Goal: Task Accomplishment & Management: Use online tool/utility

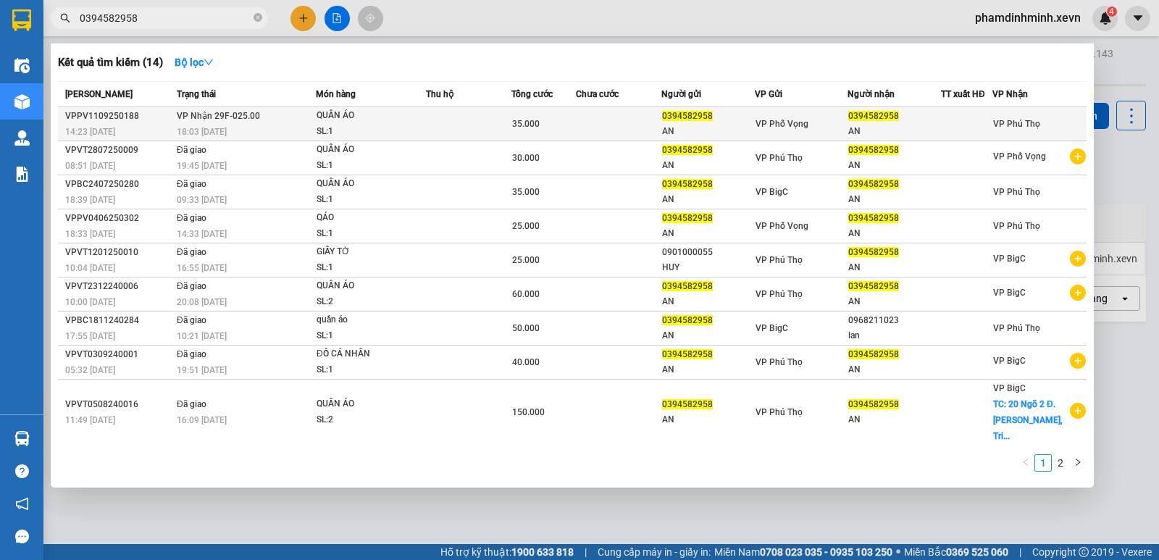
type input "0394582958"
click at [415, 113] on div "QUẦN ÁO" at bounding box center [370, 116] width 109 height 16
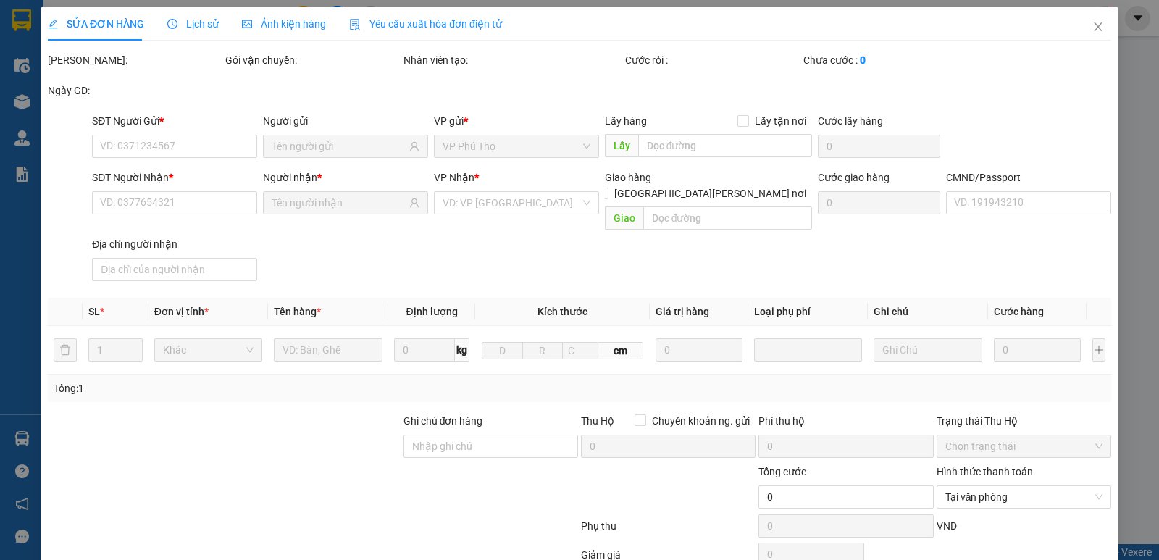
type input "0394582958"
type input "AN"
type input "0394582958"
type input "AN"
type input "025177003015 LAN LẤY HÀNG"
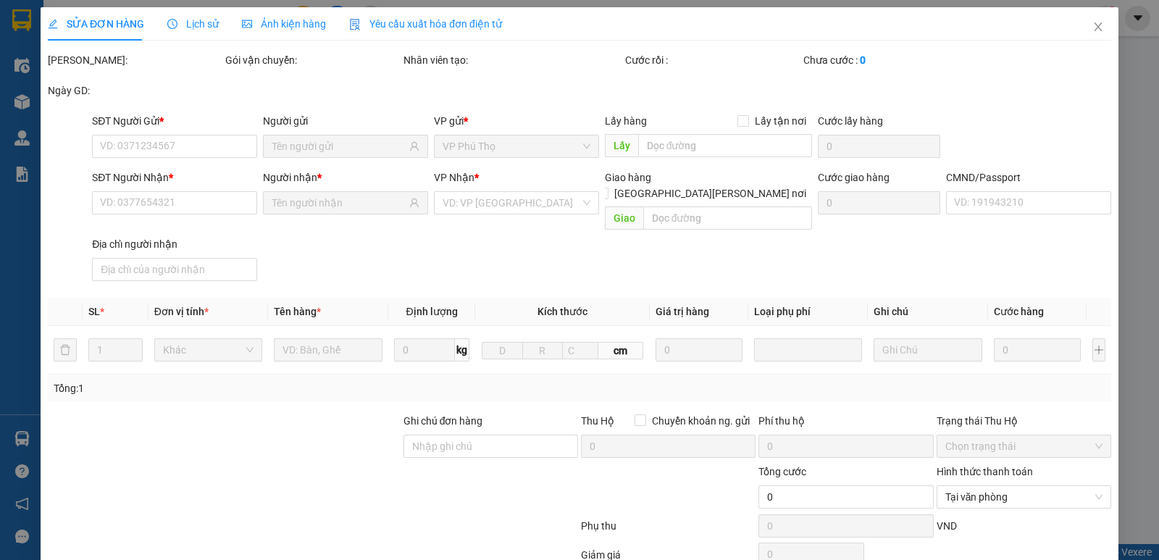
type input "35.000"
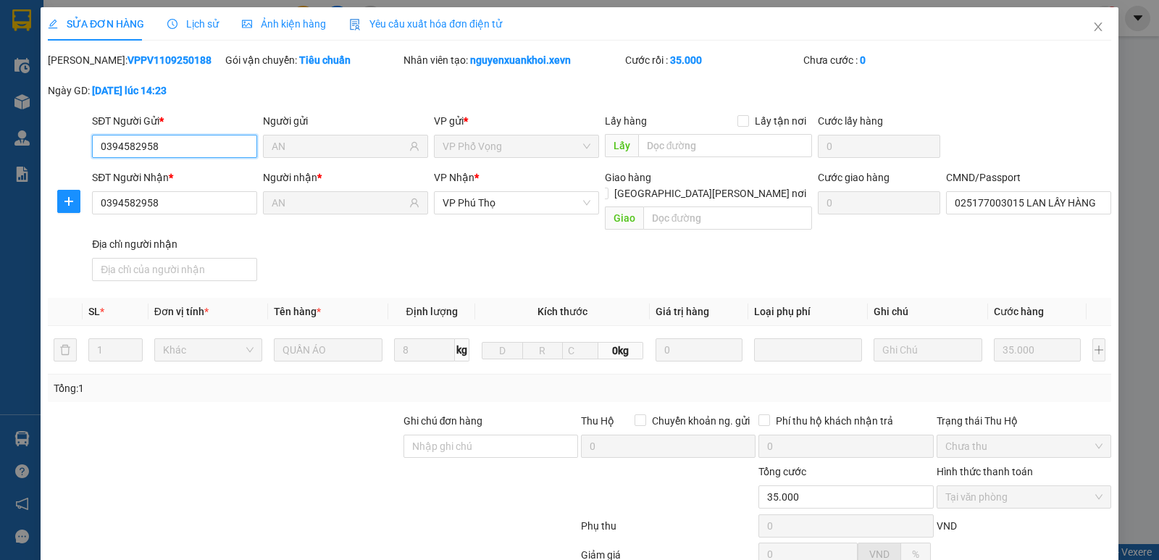
scroll to position [133, 0]
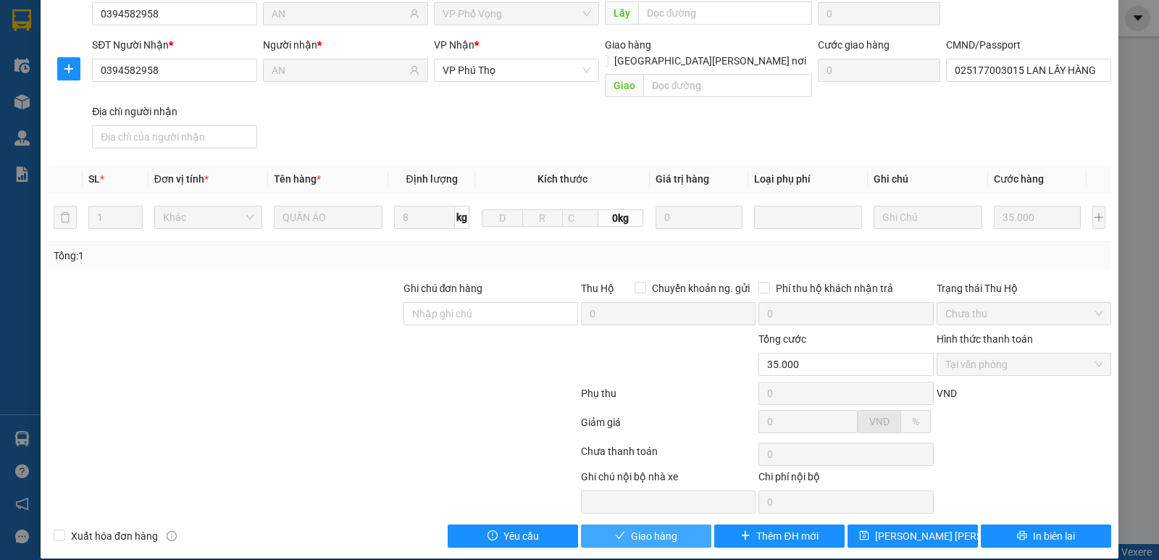
click at [652, 528] on span "Giao hàng" at bounding box center [654, 536] width 46 height 16
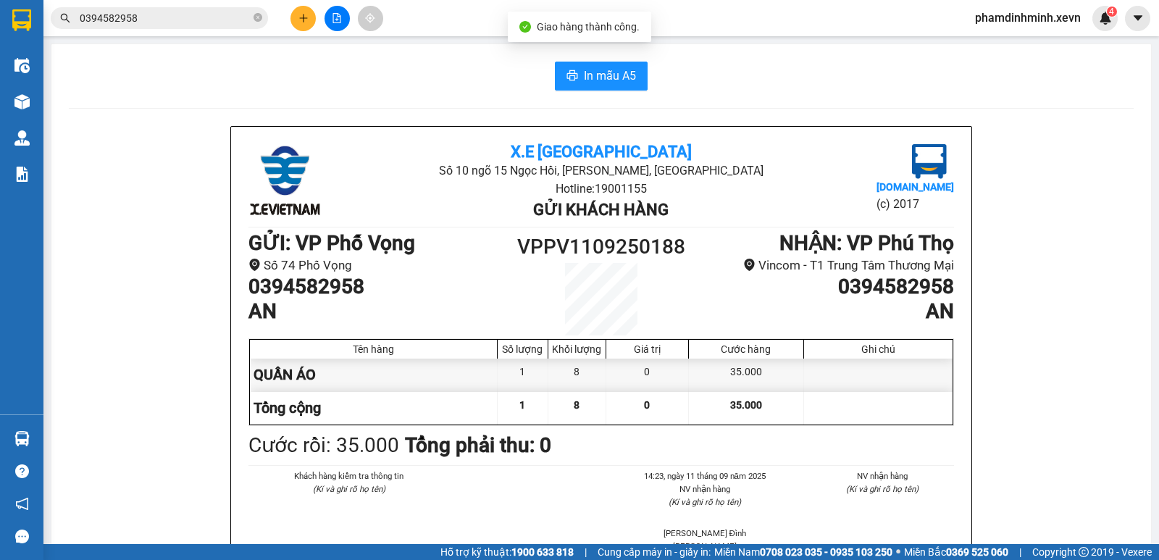
click at [160, 25] on input "0394582958" at bounding box center [165, 18] width 171 height 16
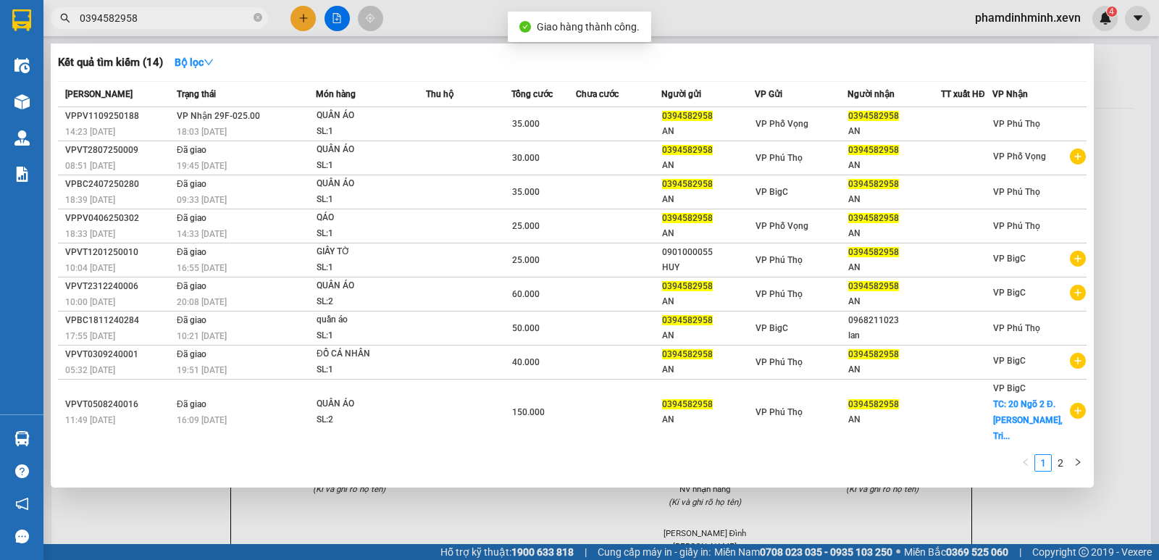
click at [160, 25] on input "0394582958" at bounding box center [165, 18] width 171 height 16
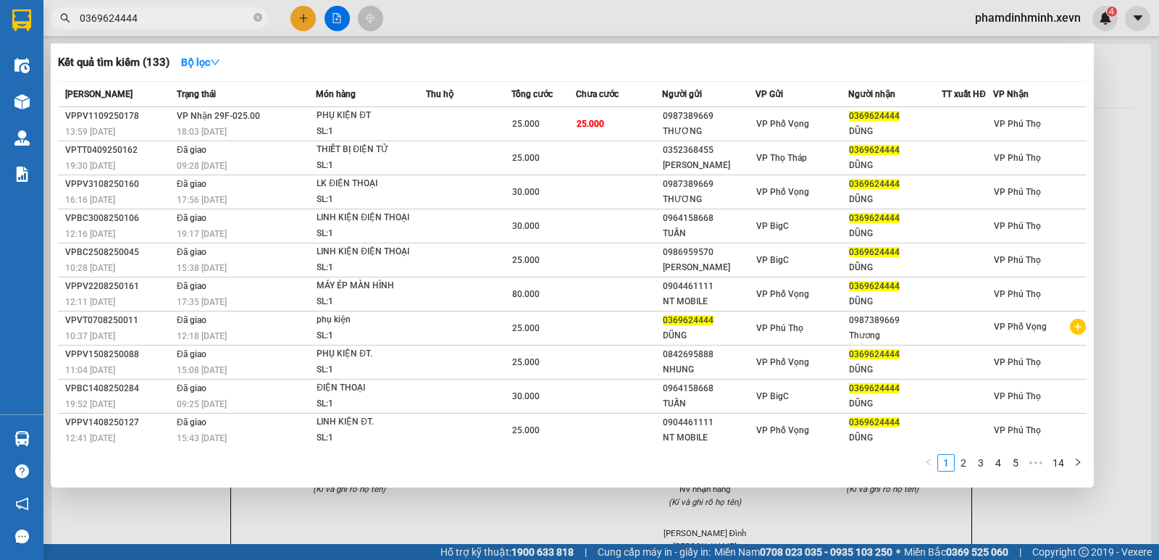
type input "0369624444"
click at [621, 127] on td "25.000" at bounding box center [618, 124] width 85 height 34
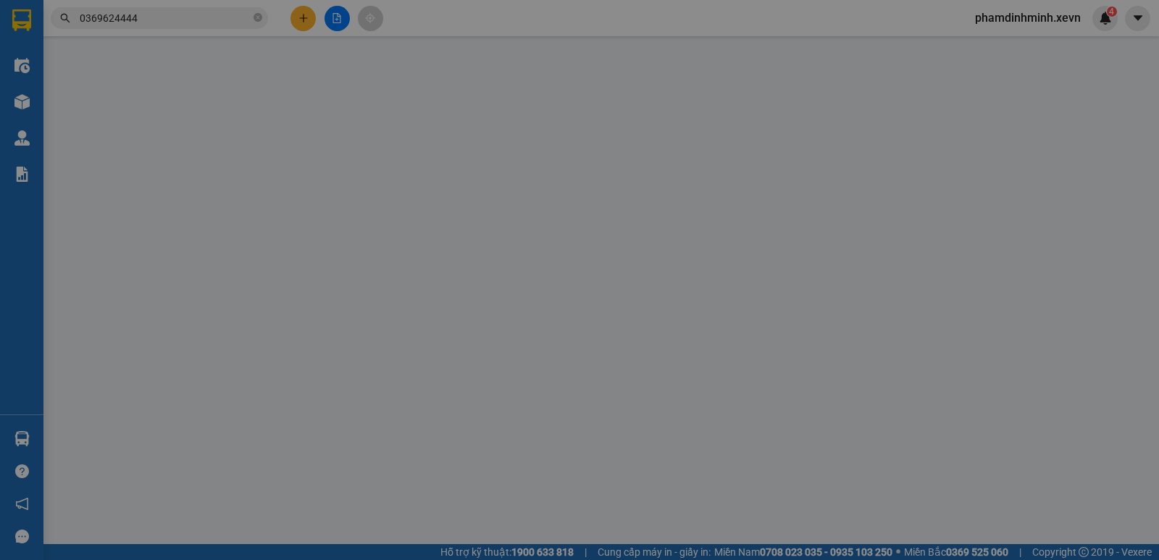
type input "0987389669"
type input "THƯƠNG"
type input "0369624444"
type input "DŨNG"
type input "025099004975 THU LAN LẤY HÀNG"
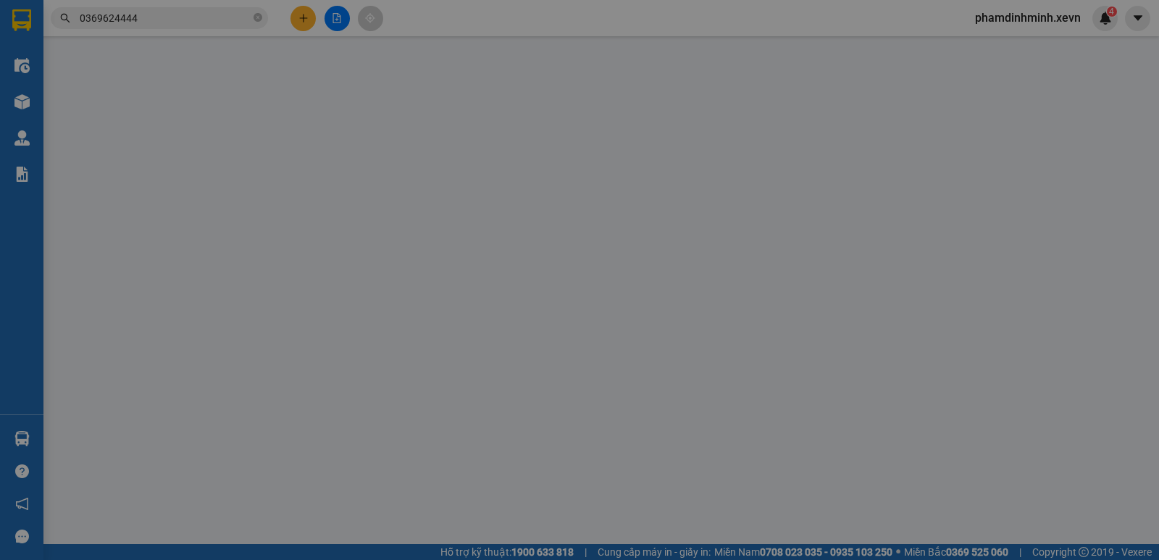
type input "25.000"
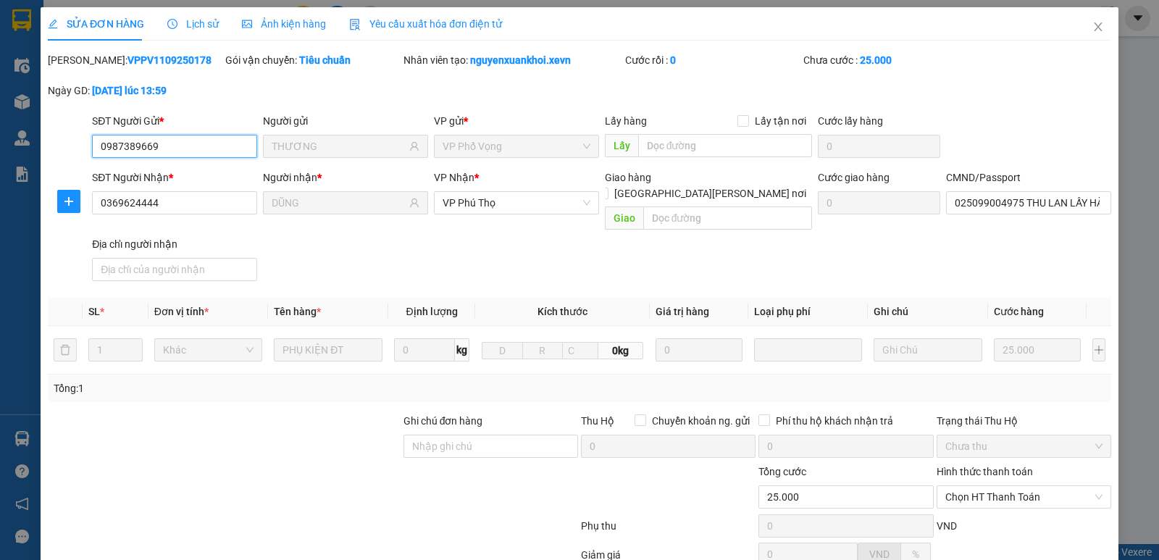
scroll to position [133, 0]
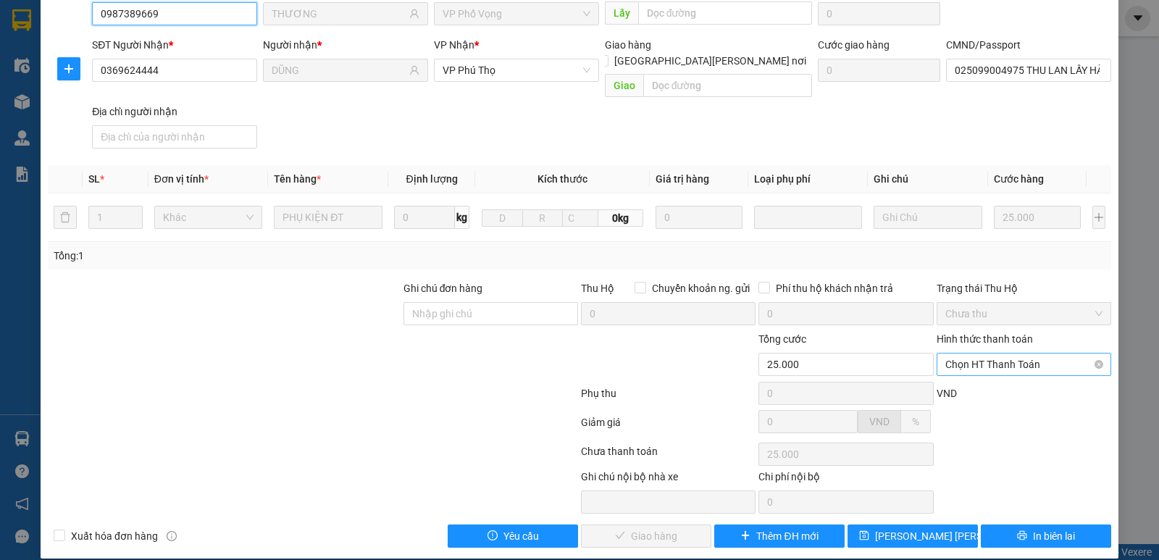
click at [998, 353] on span "Chọn HT Thanh Toán" at bounding box center [1023, 364] width 157 height 22
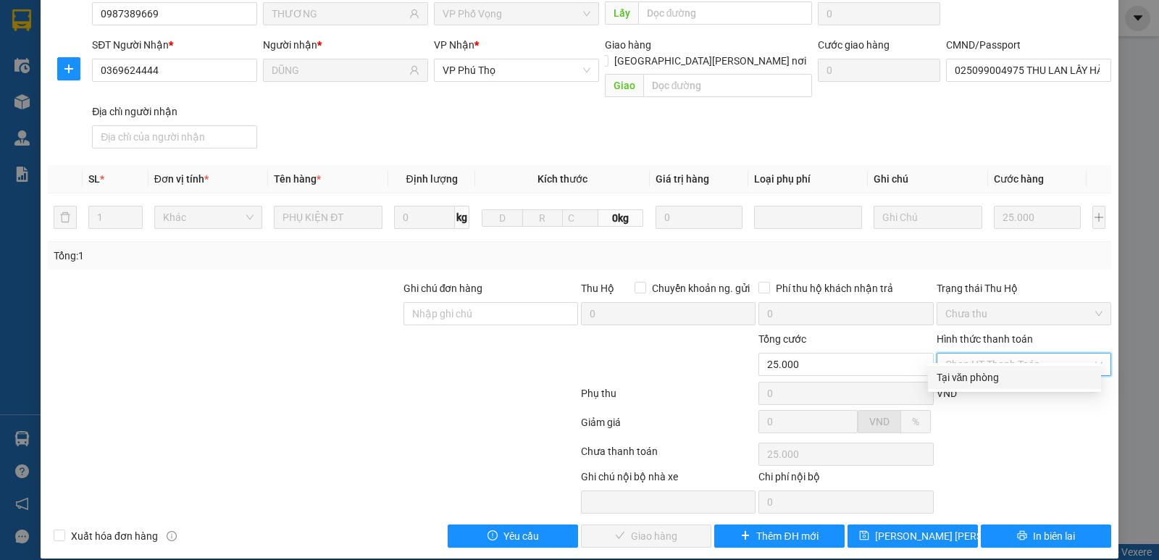
click at [955, 384] on div "Tại văn phòng" at bounding box center [1014, 377] width 156 height 16
type input "0"
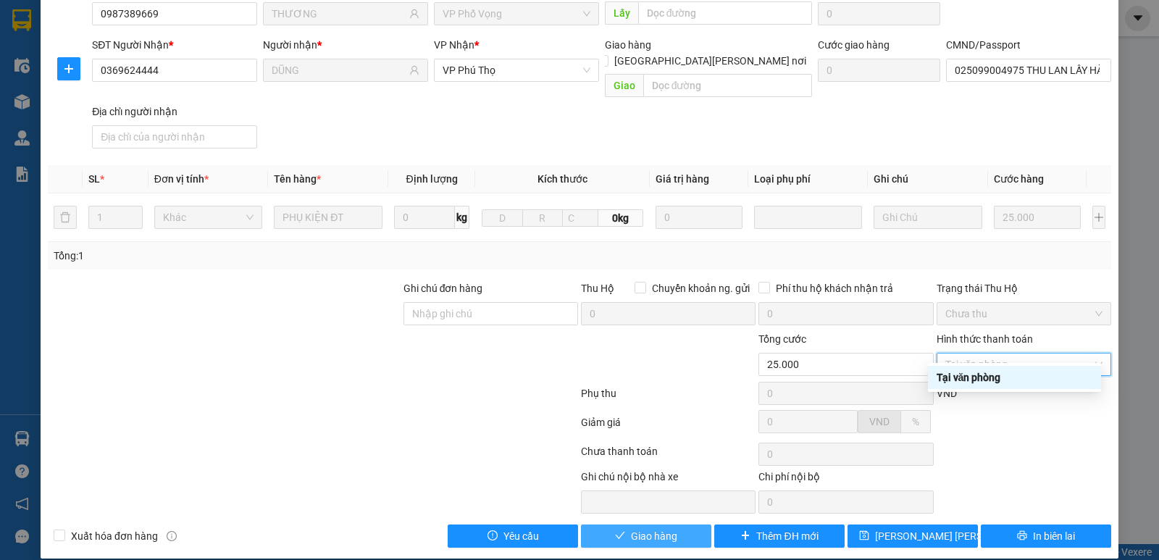
click at [655, 528] on span "Giao hàng" at bounding box center [654, 536] width 46 height 16
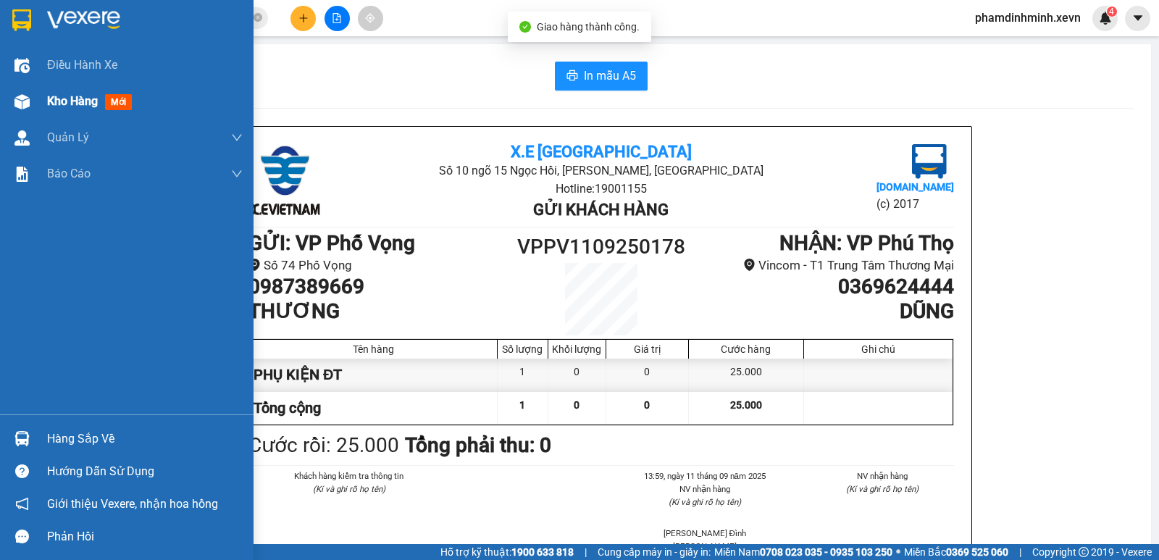
click at [53, 101] on span "Kho hàng" at bounding box center [72, 101] width 51 height 14
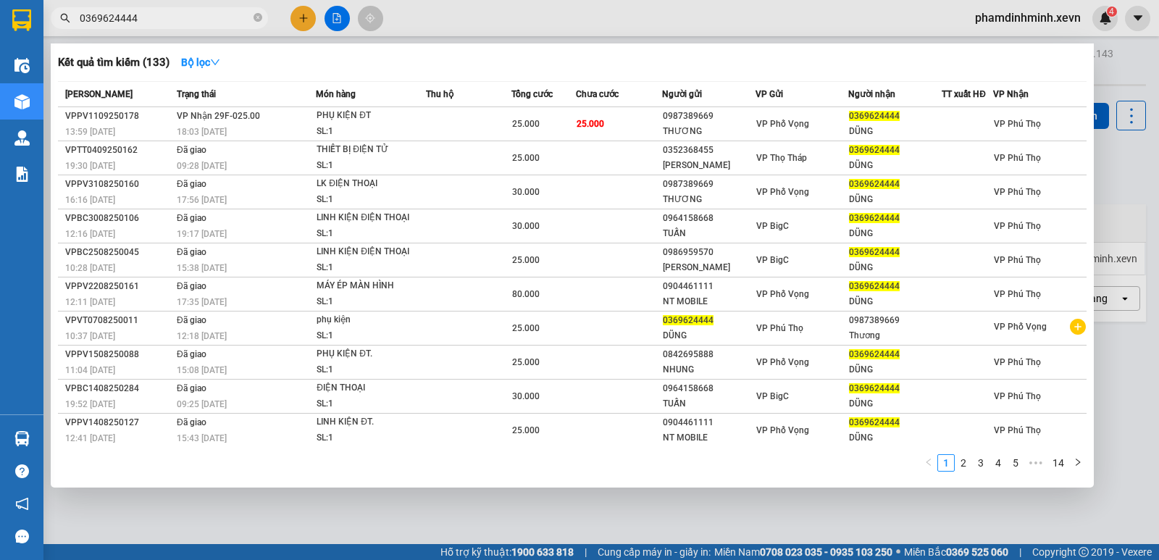
click at [177, 17] on input "0369624444" at bounding box center [165, 18] width 171 height 16
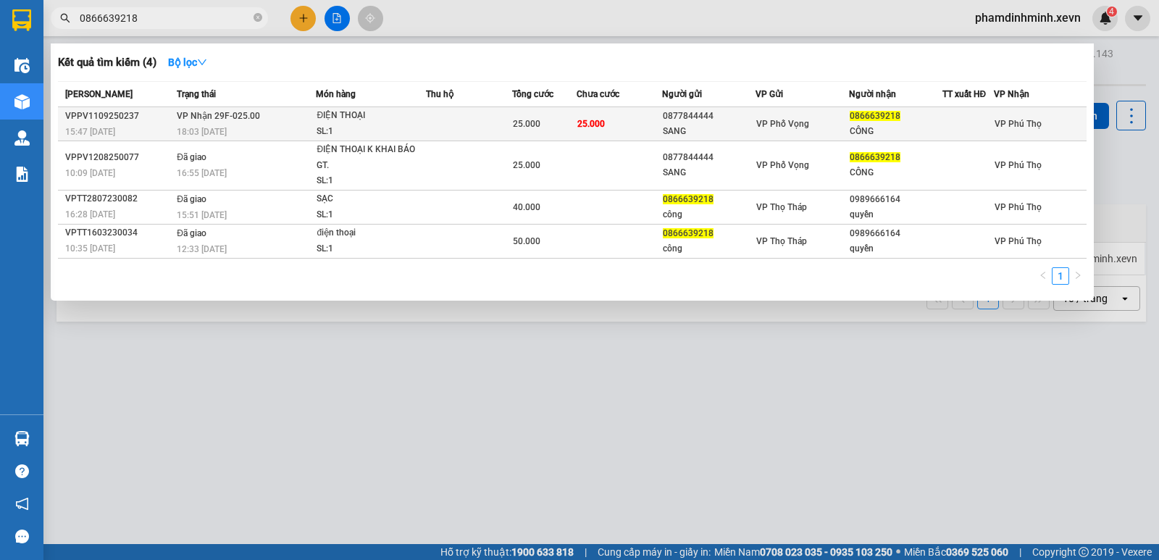
type input "0866639218"
click at [350, 121] on div "ĐIỆN THOẠI" at bounding box center [370, 116] width 109 height 16
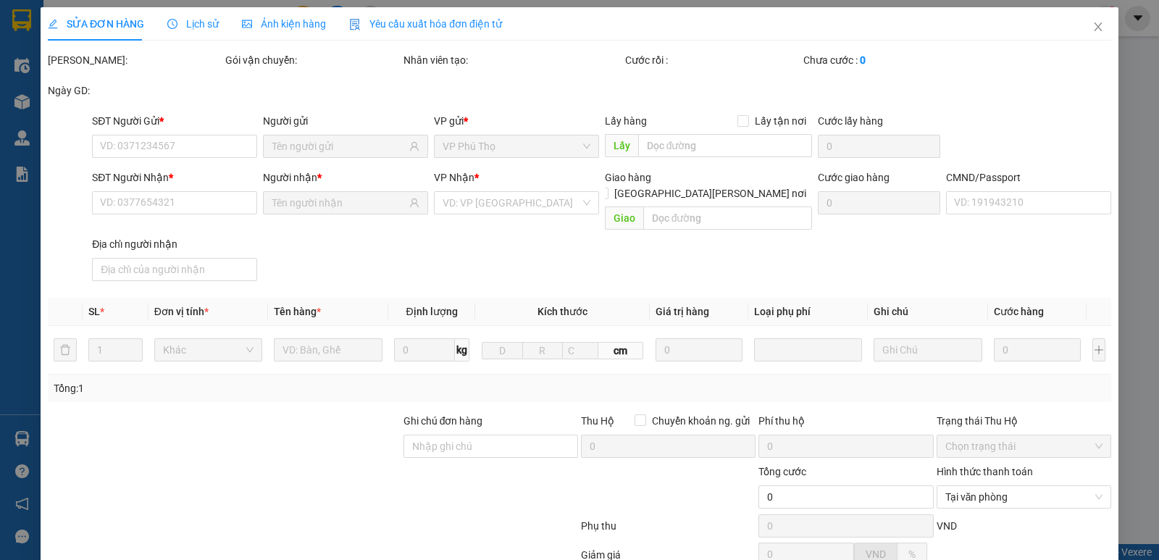
type input "0877844444"
type input "SANG"
type input "0866639218"
type input "CÔNG"
type input "036186025032 VŨ T ÁNH NGỌC 129 MẠC THỊ BƯỞI"
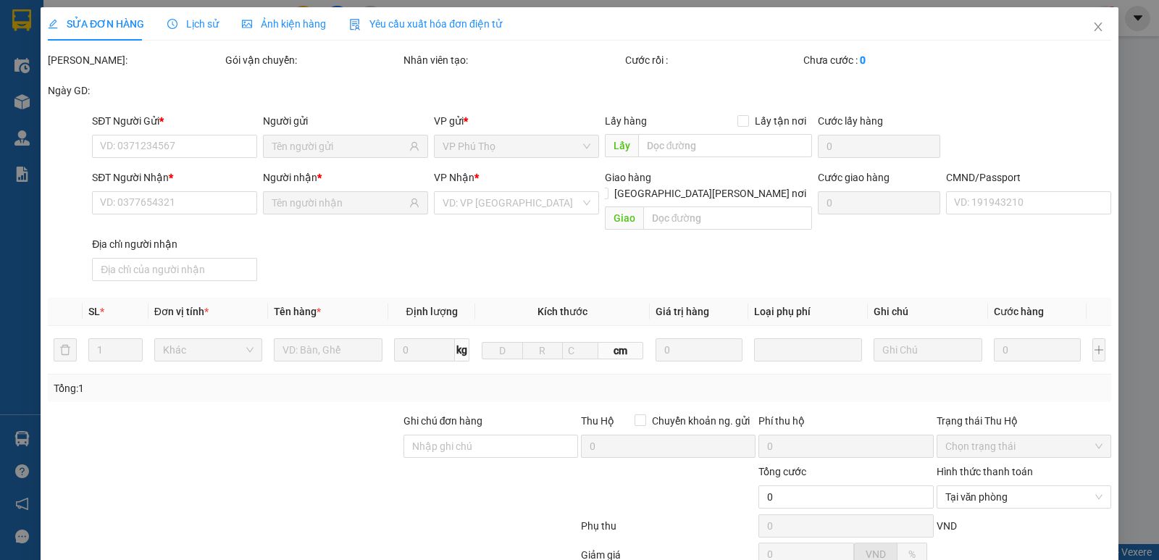
type input "25.000"
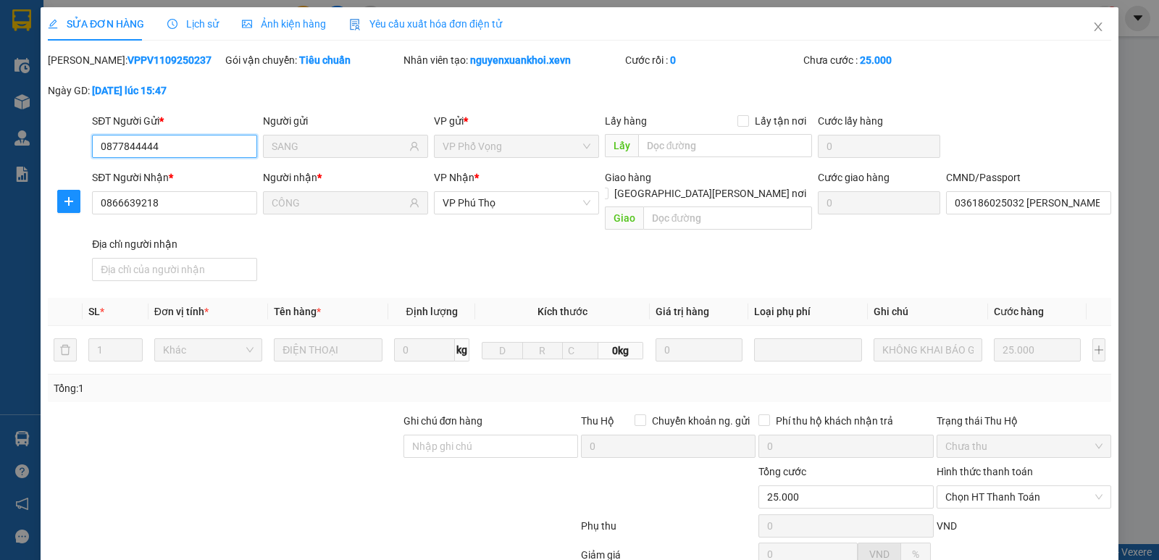
scroll to position [133, 0]
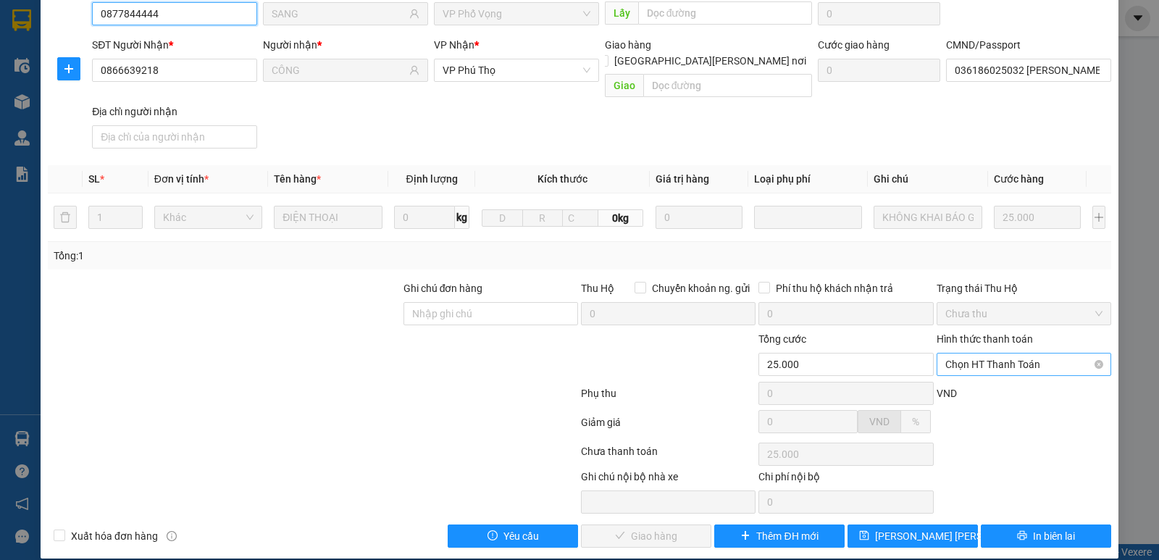
click at [988, 354] on span "Chọn HT Thanh Toán" at bounding box center [1023, 364] width 157 height 22
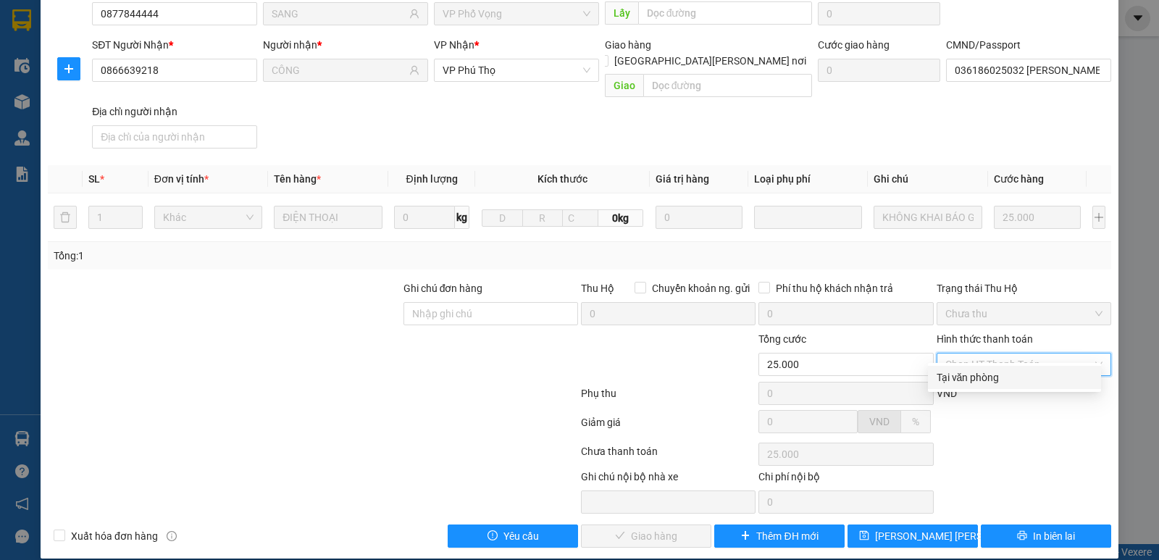
click at [959, 379] on div "Tại văn phòng" at bounding box center [1014, 377] width 156 height 16
type input "0"
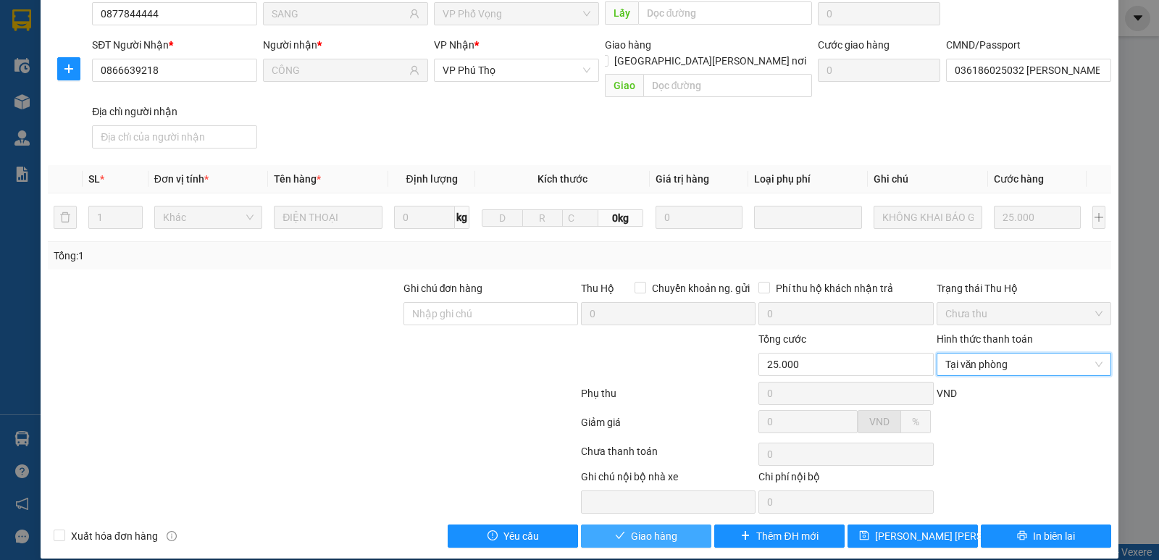
click at [652, 528] on span "Giao hàng" at bounding box center [654, 536] width 46 height 16
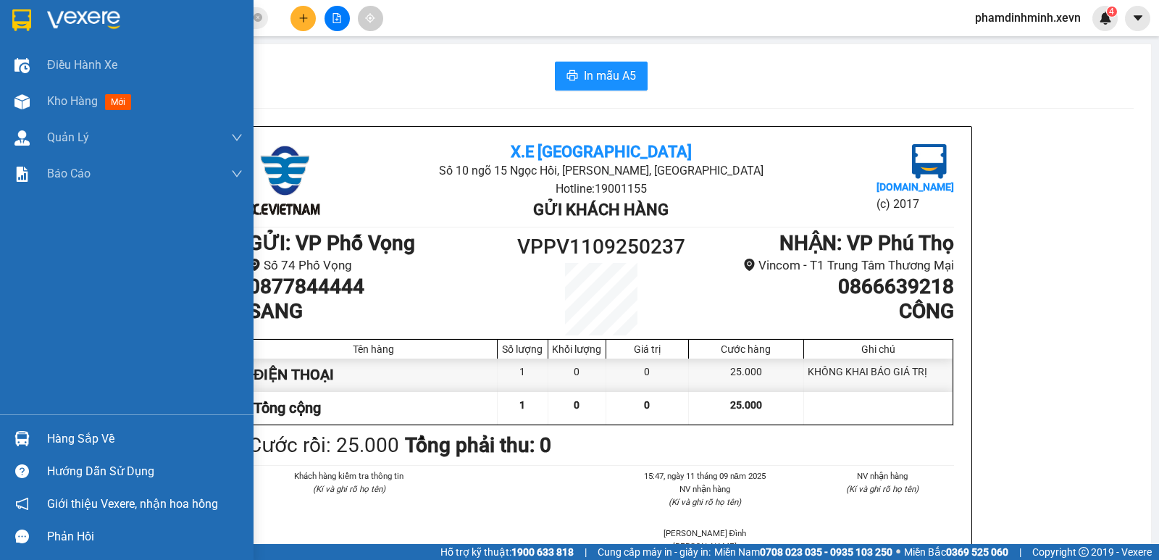
click at [32, 447] on div at bounding box center [21, 438] width 25 height 25
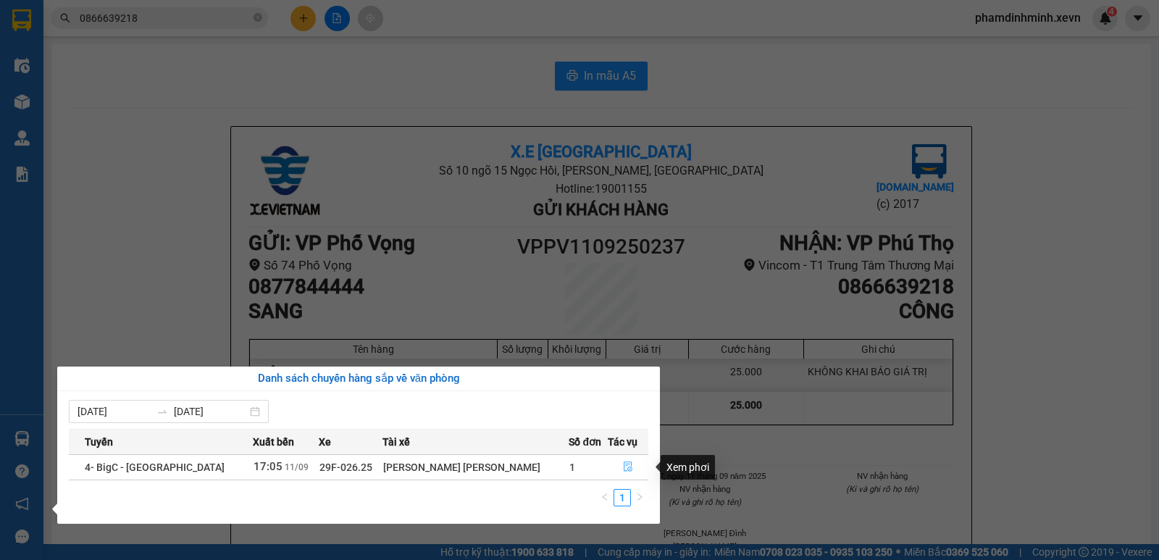
click at [608, 466] on button "button" at bounding box center [627, 466] width 39 height 23
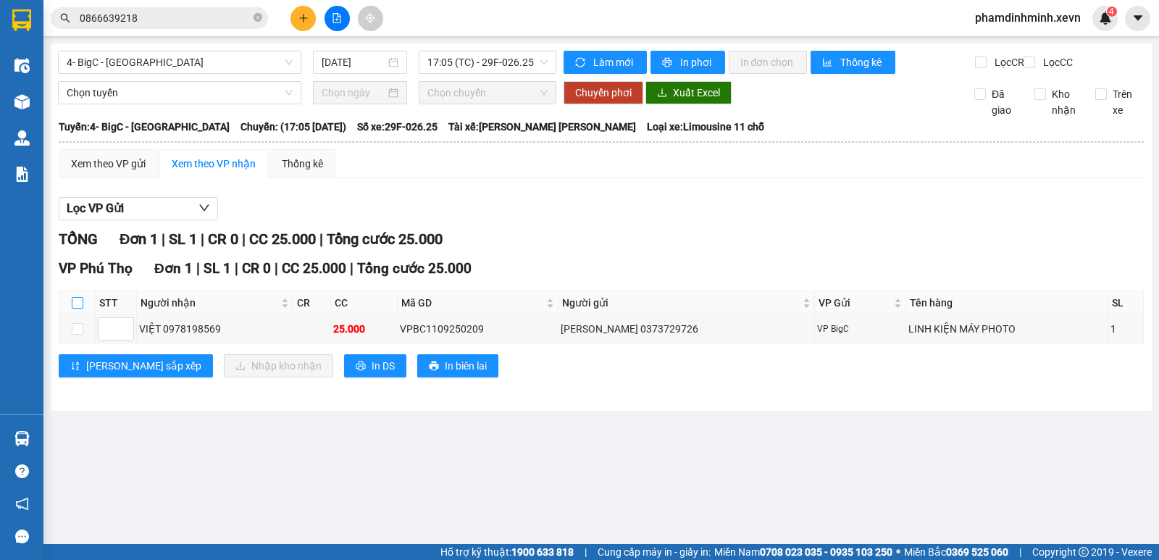
click at [77, 308] on input "checkbox" at bounding box center [78, 303] width 12 height 12
checkbox input "true"
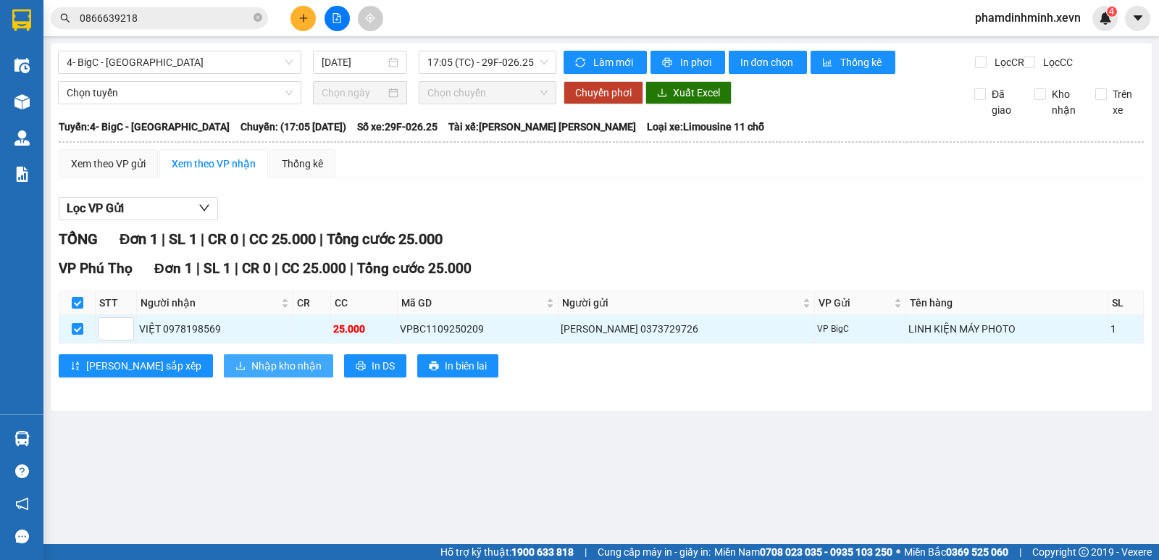
click at [251, 374] on span "Nhập kho nhận" at bounding box center [286, 366] width 70 height 16
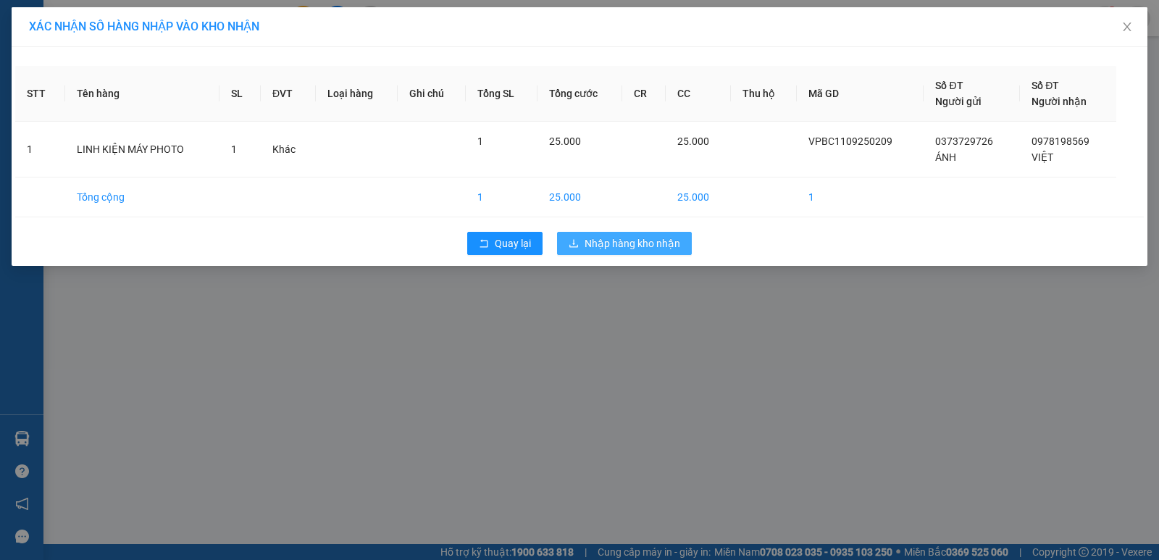
click at [613, 241] on span "Nhập hàng kho nhận" at bounding box center [632, 243] width 96 height 16
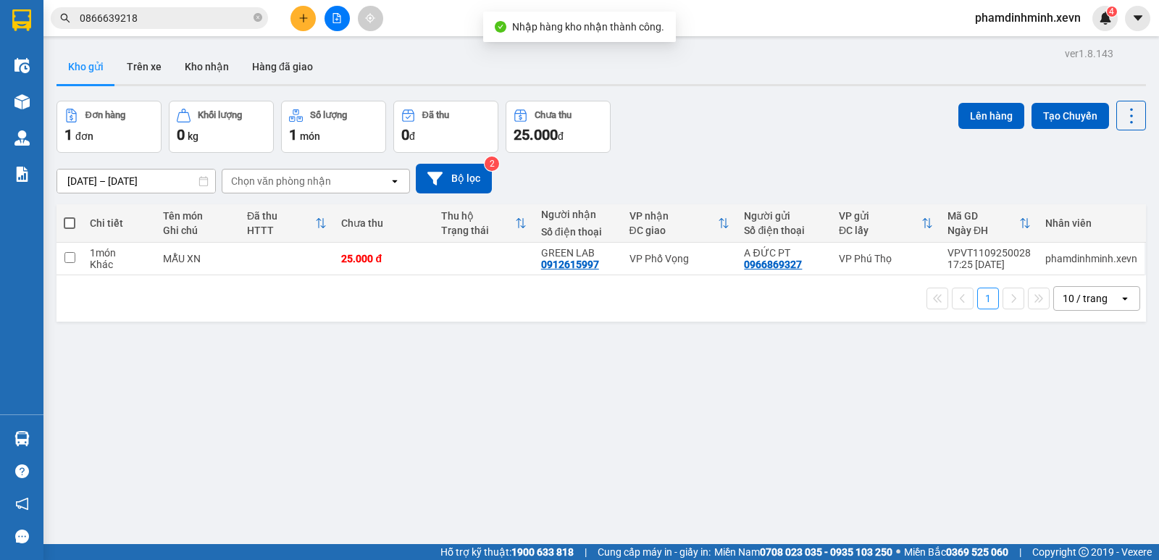
click at [510, 275] on div "1 10 / trang open" at bounding box center [600, 298] width 1089 height 46
click at [497, 256] on td at bounding box center [484, 259] width 100 height 33
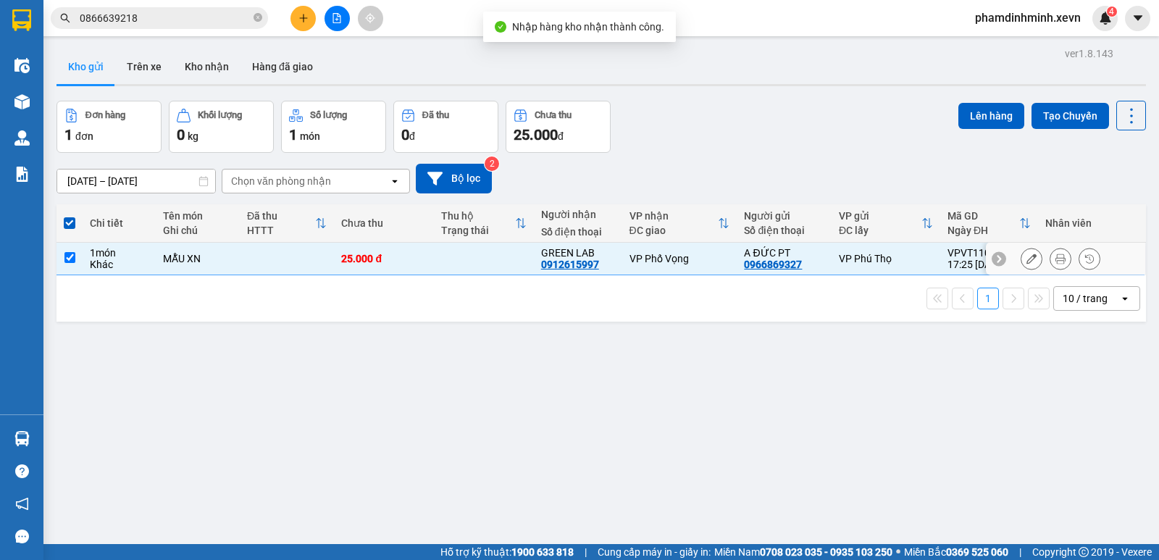
click at [508, 253] on td at bounding box center [484, 259] width 100 height 33
checkbox input "false"
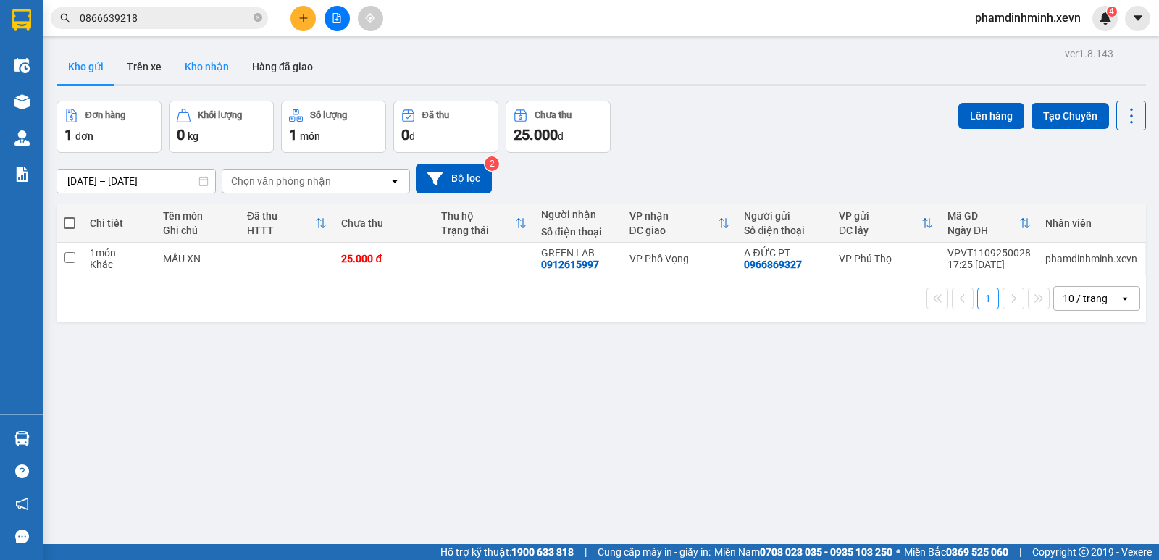
click at [222, 75] on button "Kho nhận" at bounding box center [206, 66] width 67 height 35
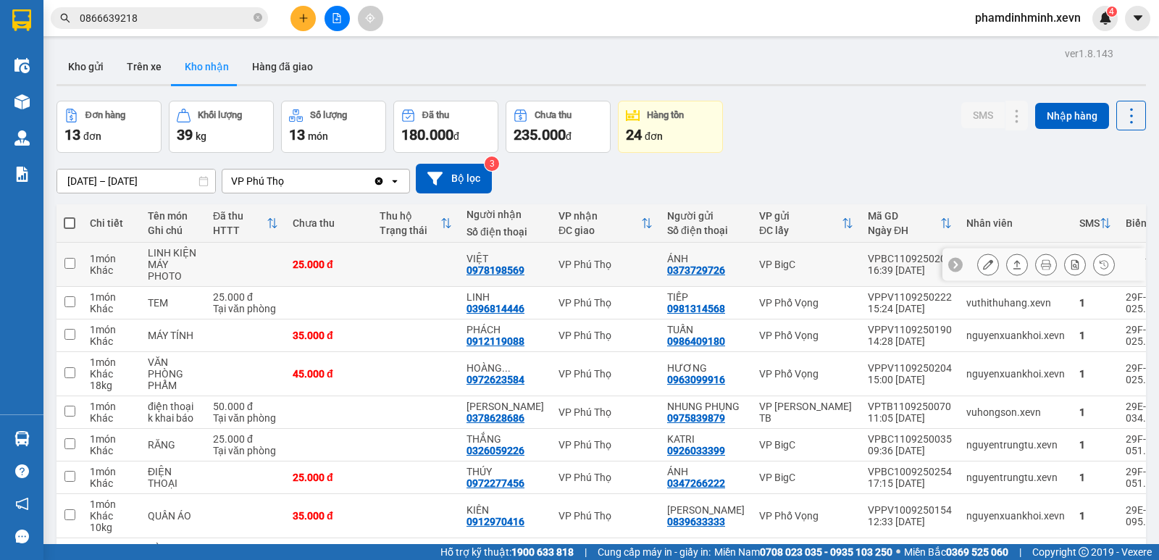
click at [405, 272] on td at bounding box center [415, 265] width 87 height 44
checkbox input "true"
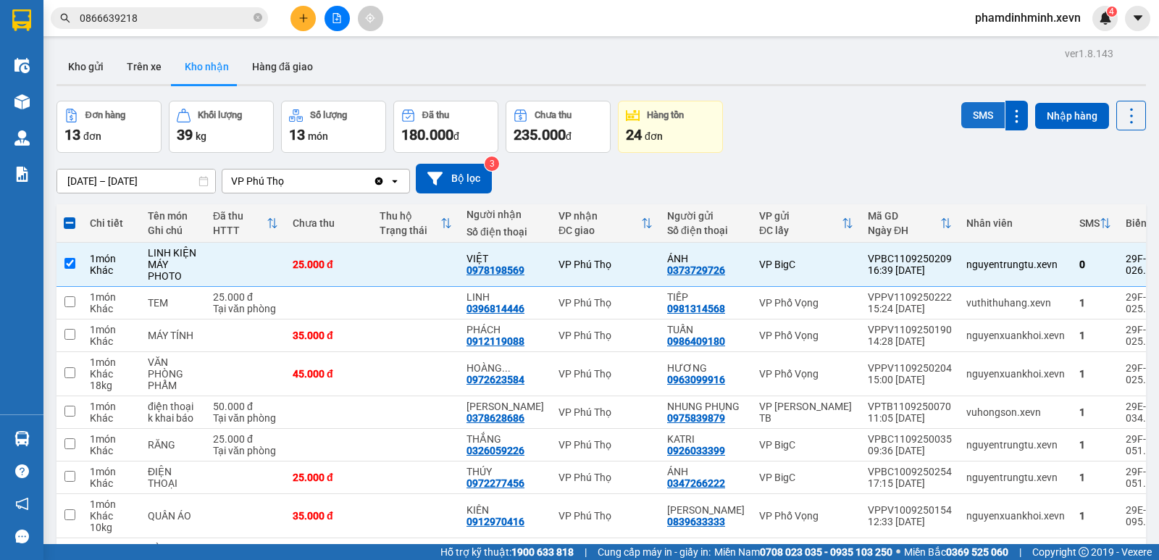
click at [961, 107] on button "SMS" at bounding box center [982, 115] width 43 height 26
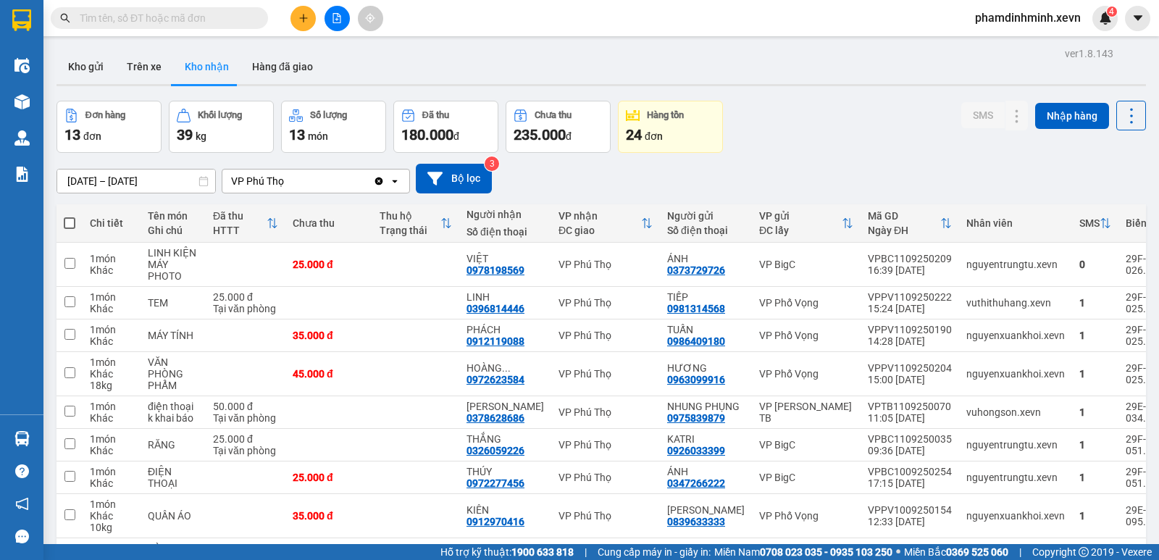
click at [232, 20] on input "text" at bounding box center [165, 18] width 171 height 16
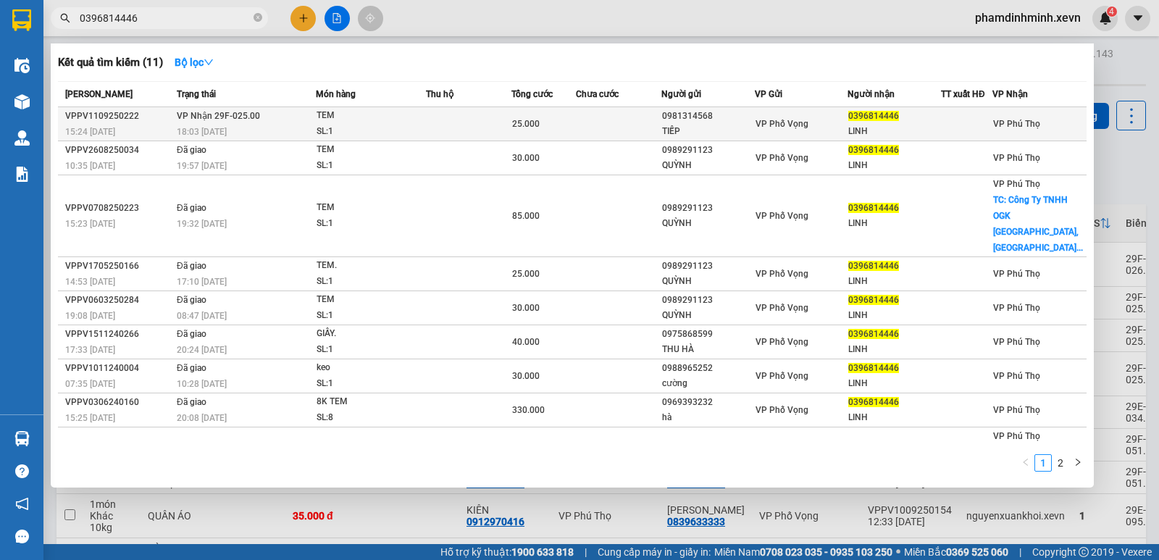
type input "0396814446"
click at [462, 119] on td at bounding box center [468, 124] width 85 height 34
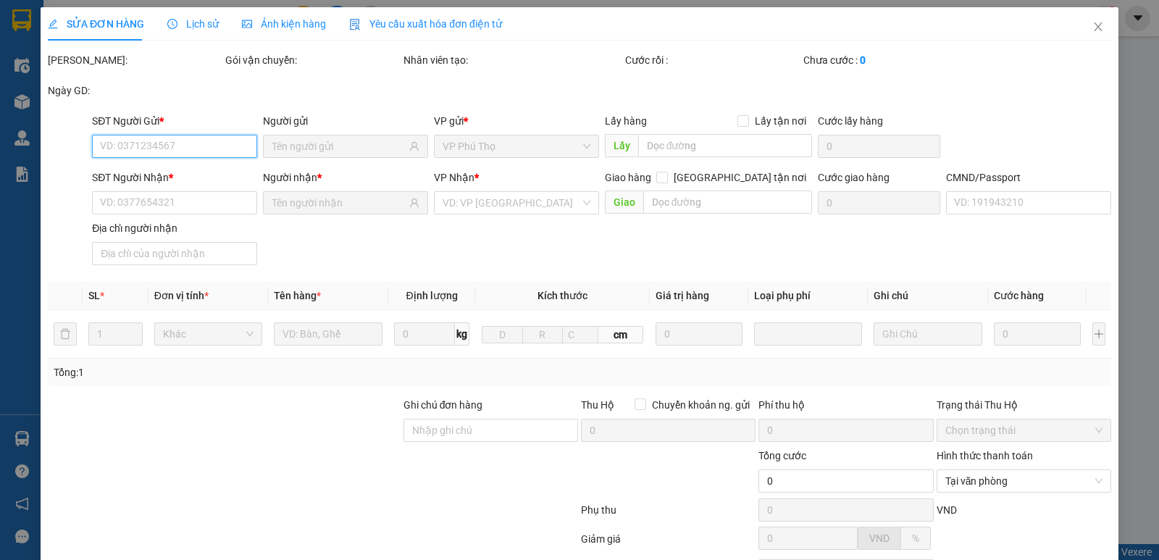
type input "0981314568"
type input "TIẾP"
type input "0396814446"
type input "LINH"
type input "check tn"
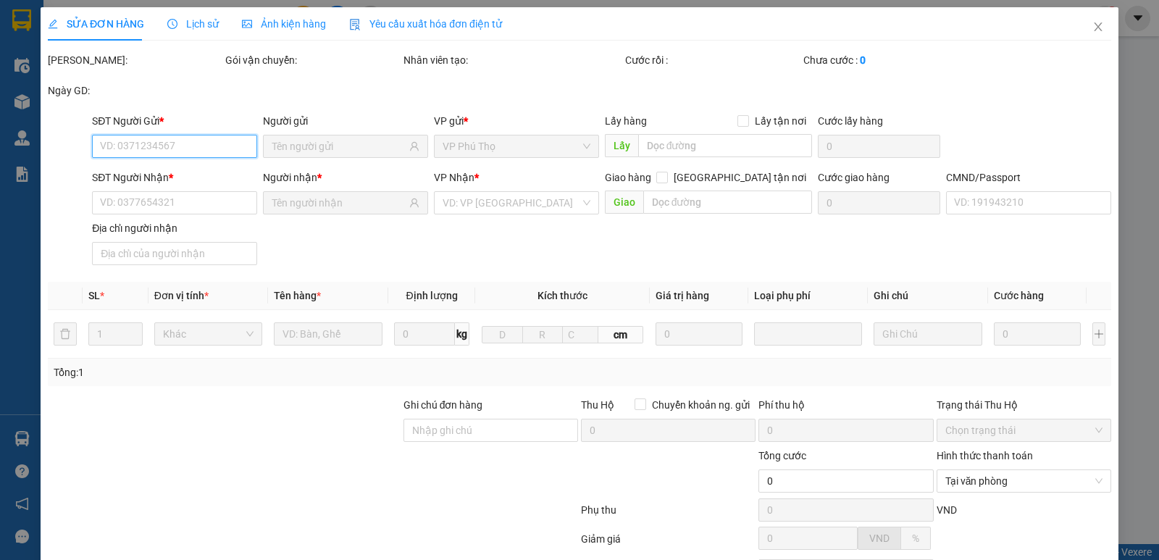
type input "25.000"
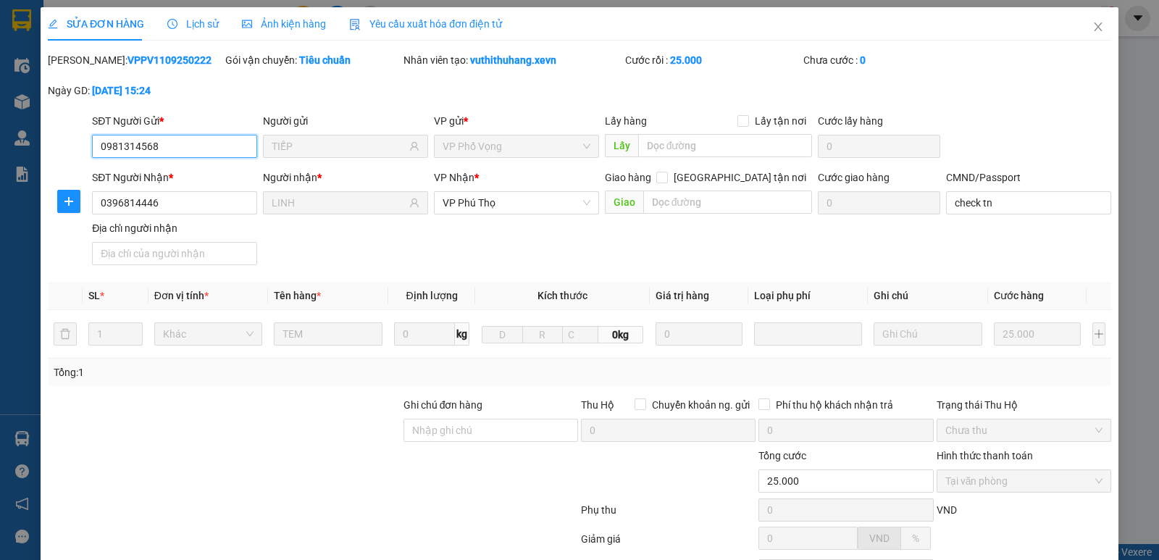
scroll to position [133, 0]
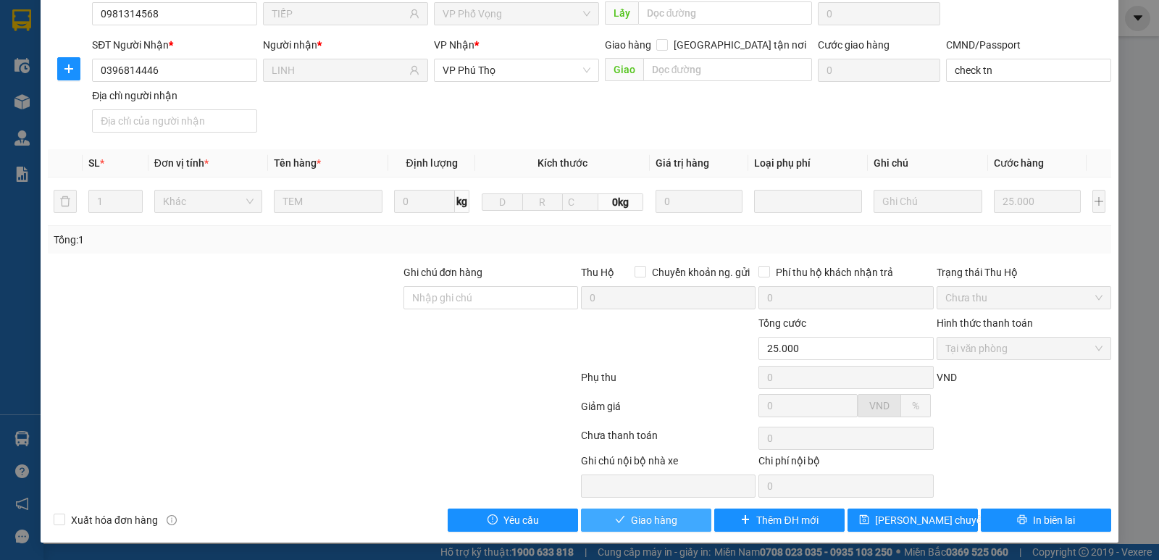
click at [629, 528] on button "Giao hàng" at bounding box center [646, 519] width 130 height 23
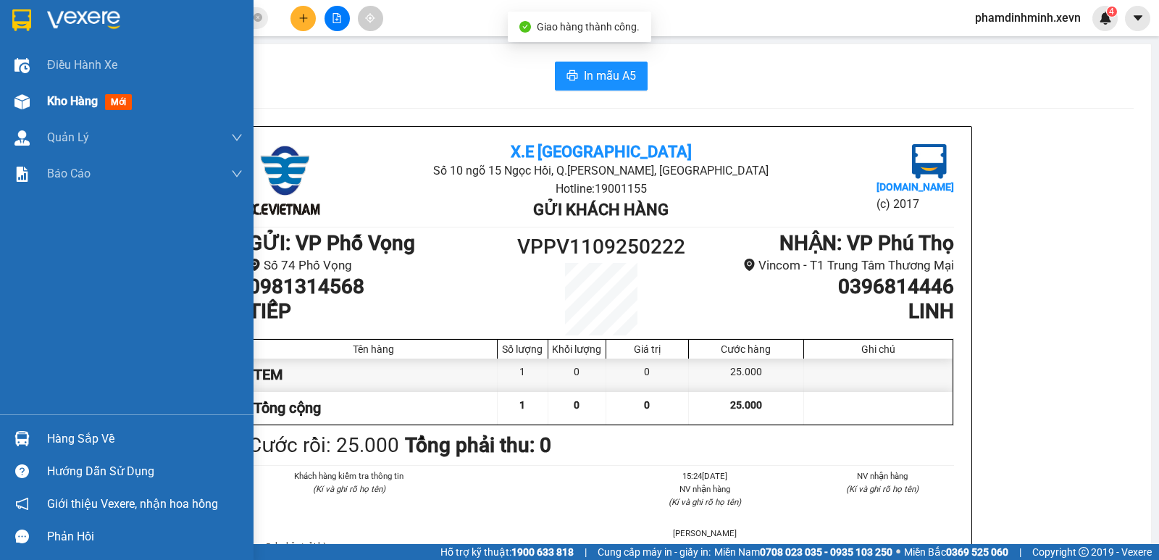
click at [33, 97] on div at bounding box center [21, 101] width 25 height 25
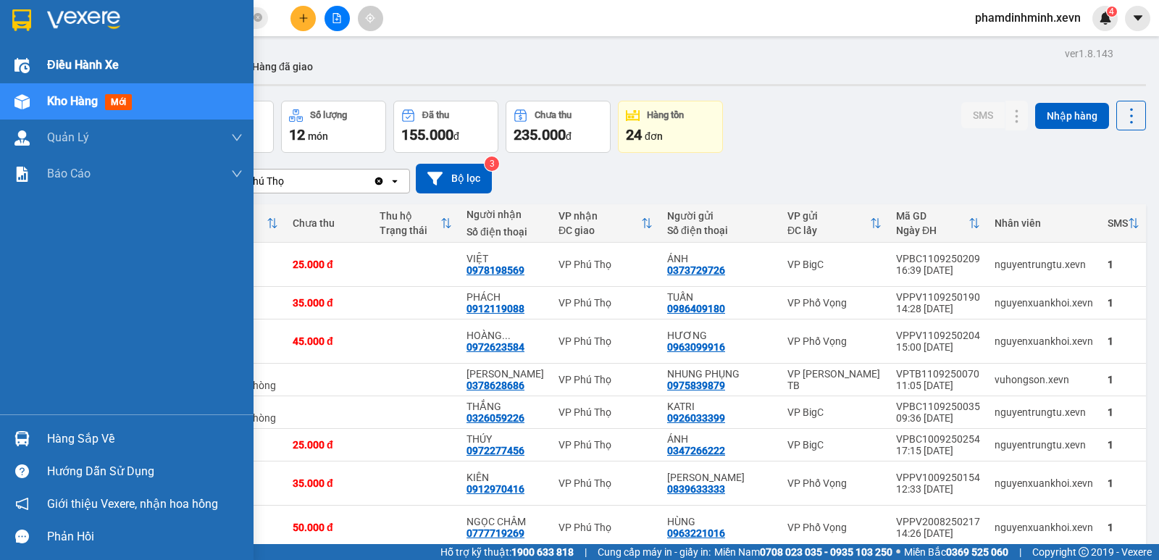
click at [64, 67] on span "Điều hành xe" at bounding box center [83, 65] width 72 height 18
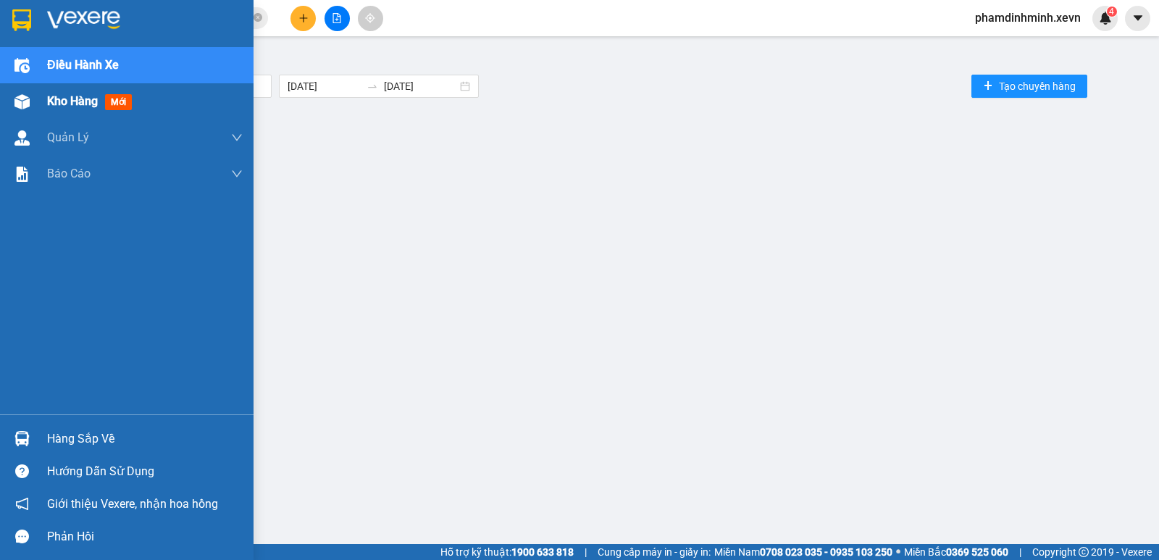
click at [70, 105] on span "Kho hàng" at bounding box center [72, 101] width 51 height 14
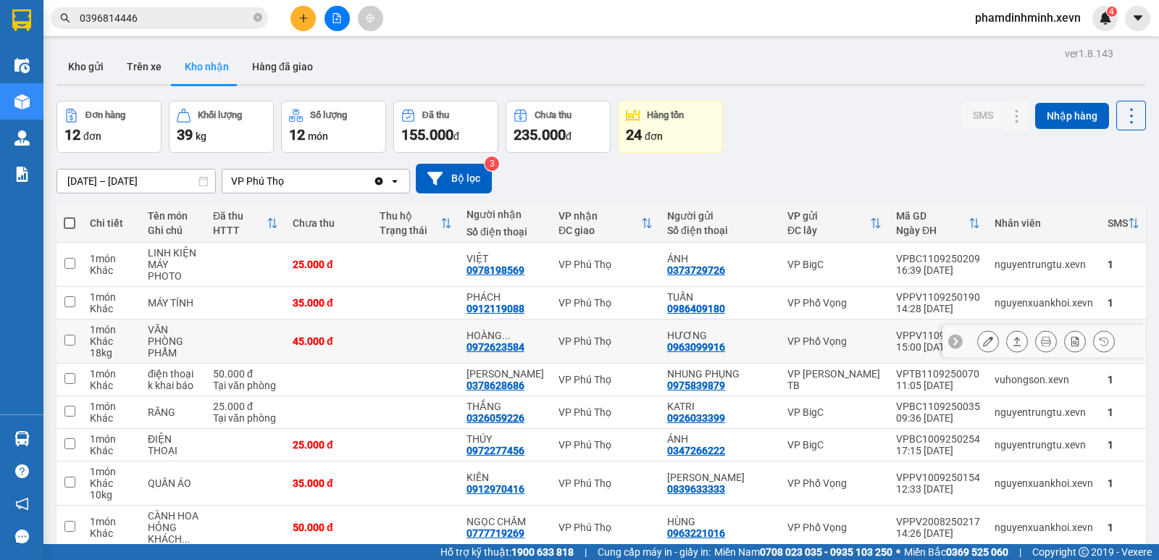
scroll to position [171, 0]
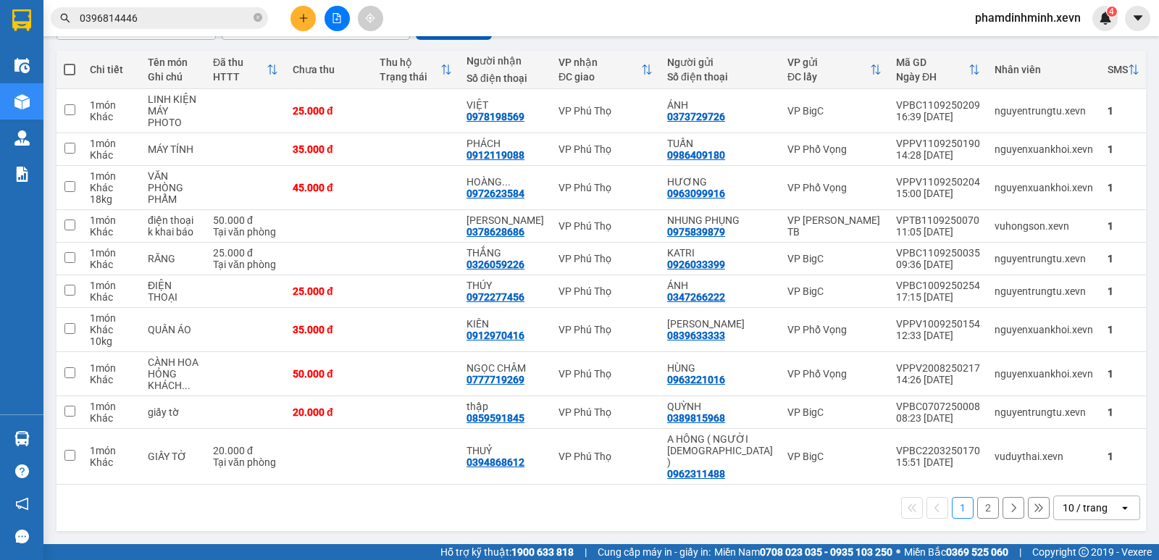
click at [528, 500] on div "1 2 10 / trang open" at bounding box center [600, 507] width 1077 height 25
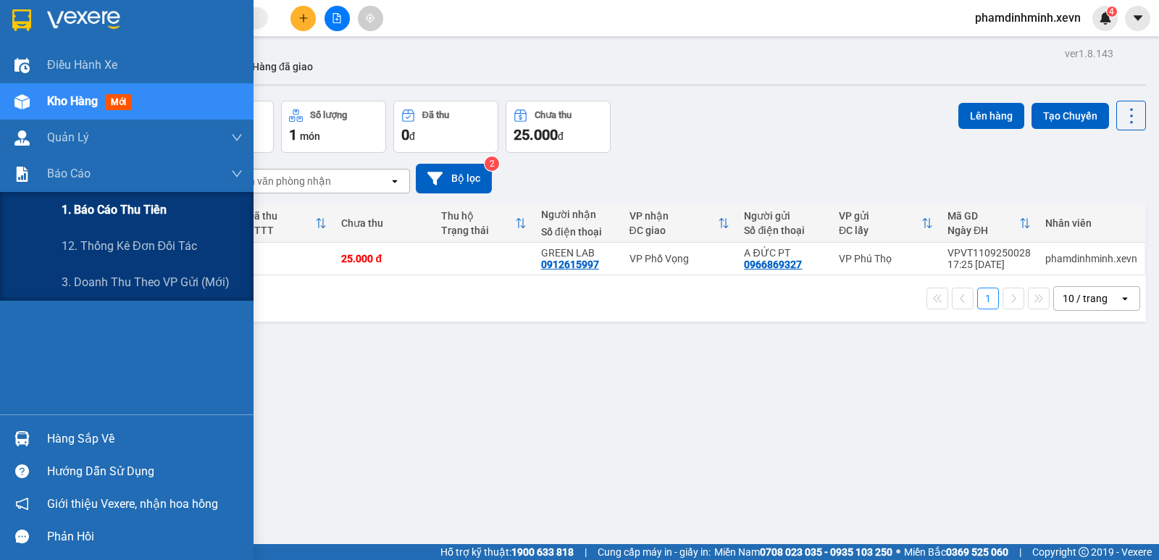
click at [105, 213] on span "1. Báo cáo thu tiền" at bounding box center [114, 210] width 105 height 18
click at [117, 198] on div "1. Báo cáo thu tiền" at bounding box center [152, 210] width 181 height 36
